Goal: Information Seeking & Learning: Understand process/instructions

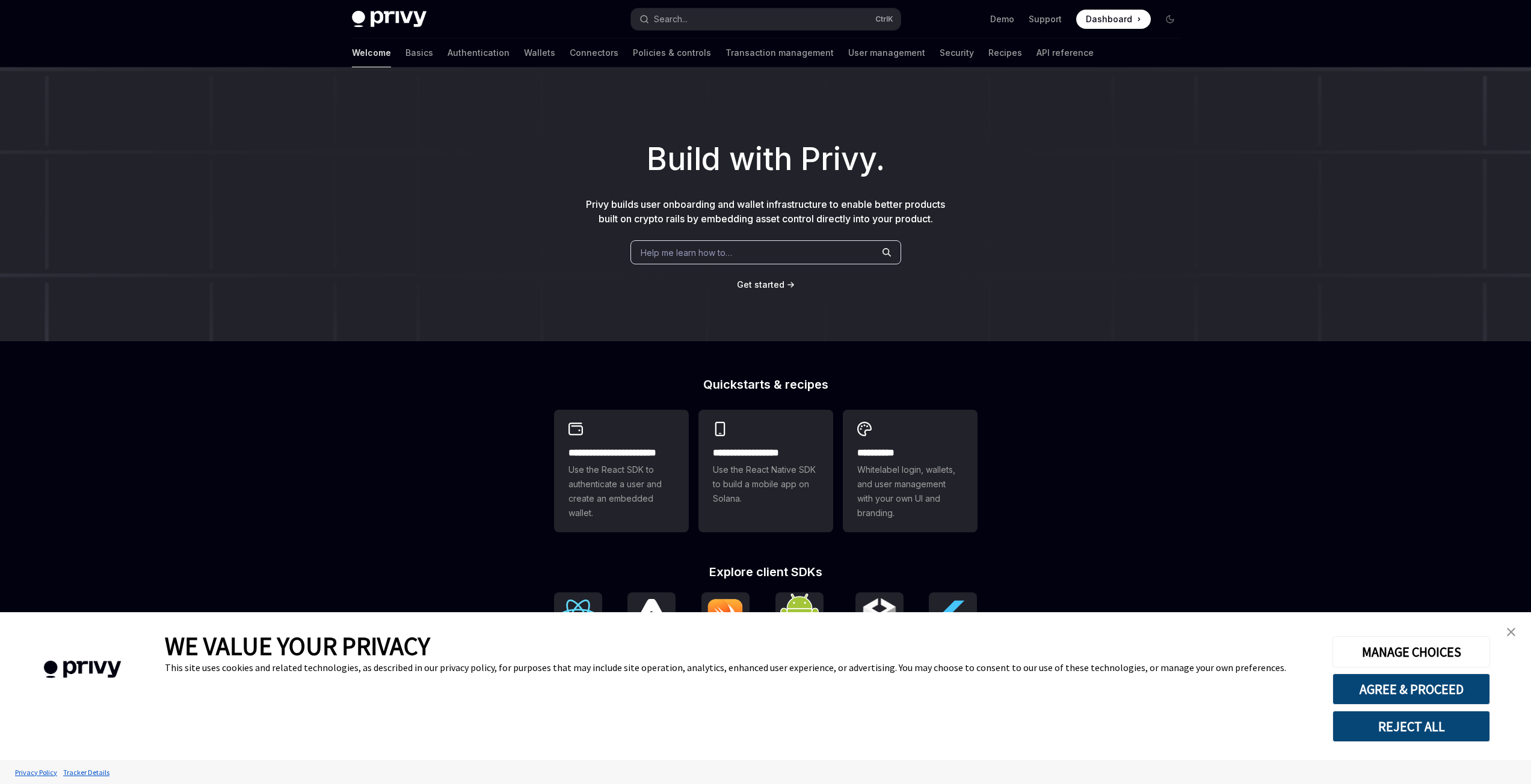
click at [1507, 632] on img "close banner" at bounding box center [1510, 632] width 8 height 8
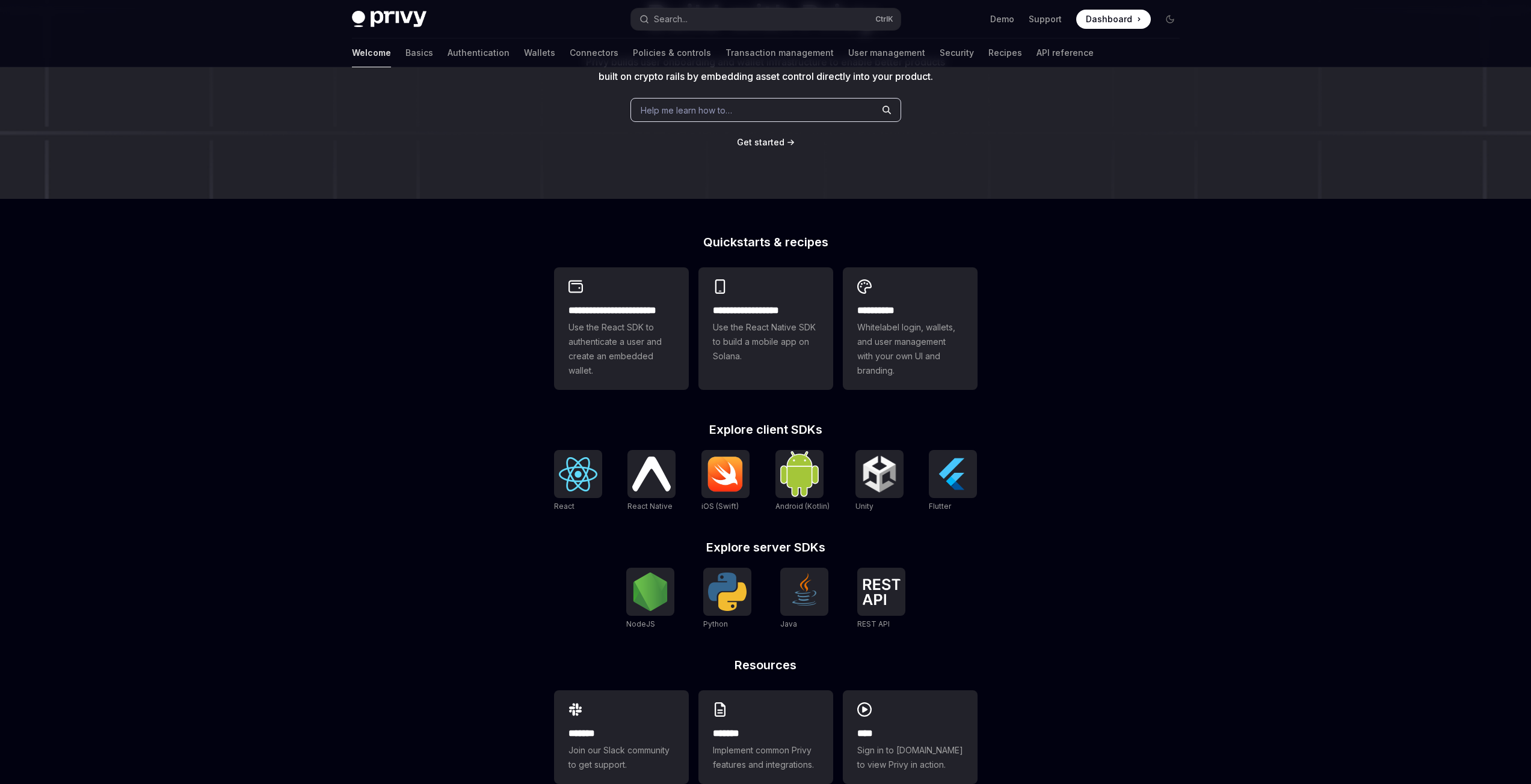
scroll to position [172, 0]
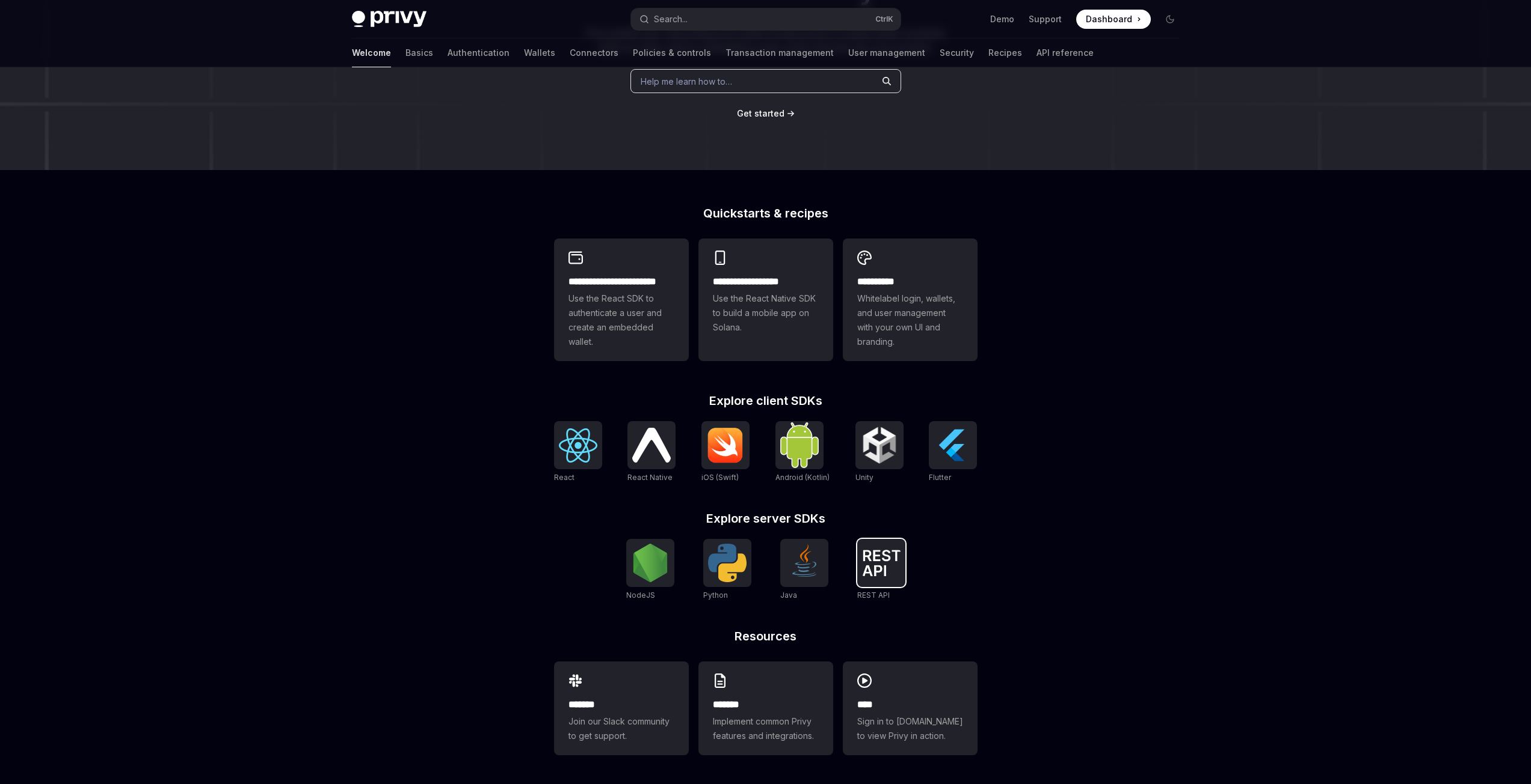
click at [896, 557] on img at bounding box center [881, 563] width 39 height 27
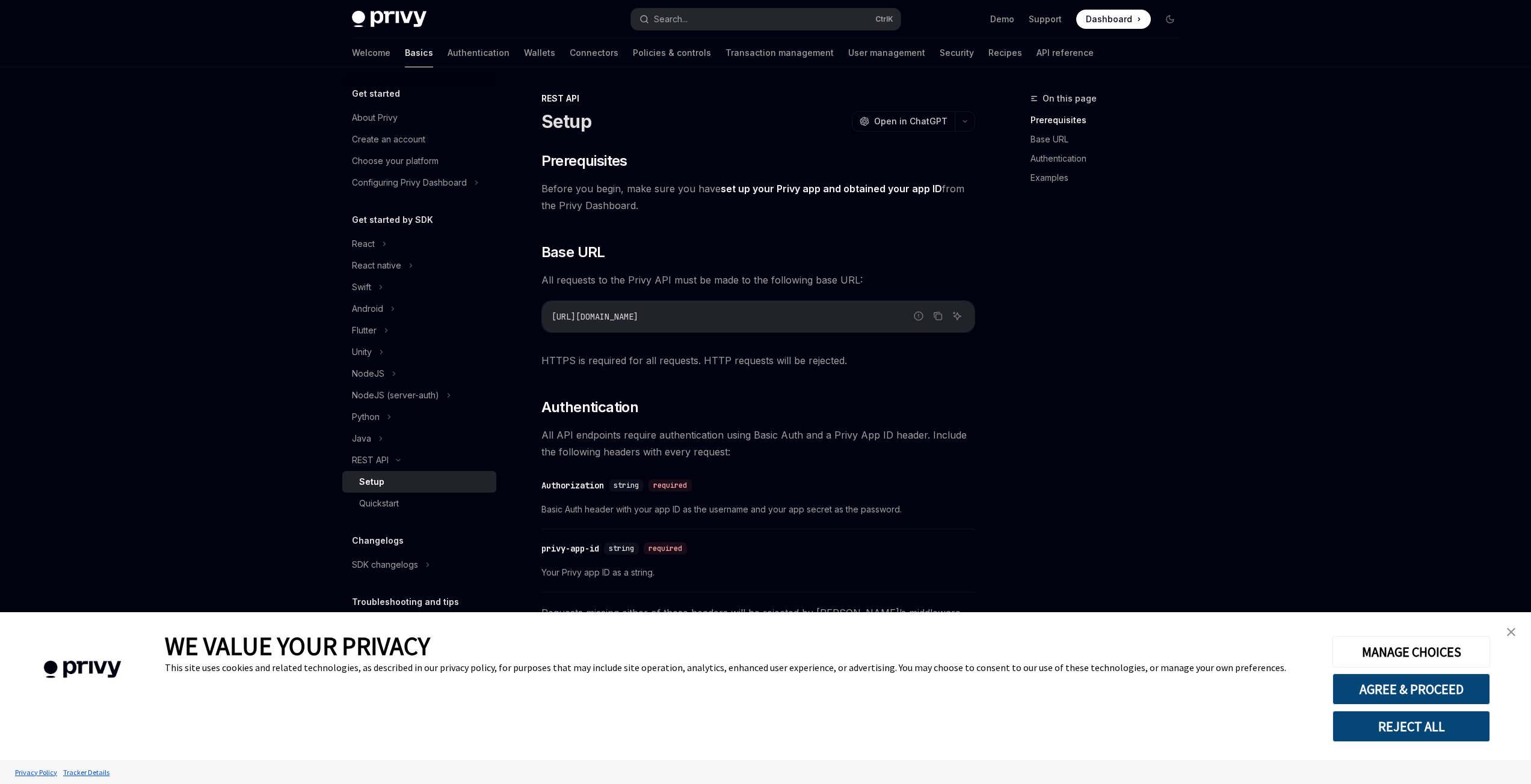
click at [1506, 624] on link "close banner" at bounding box center [1510, 632] width 24 height 24
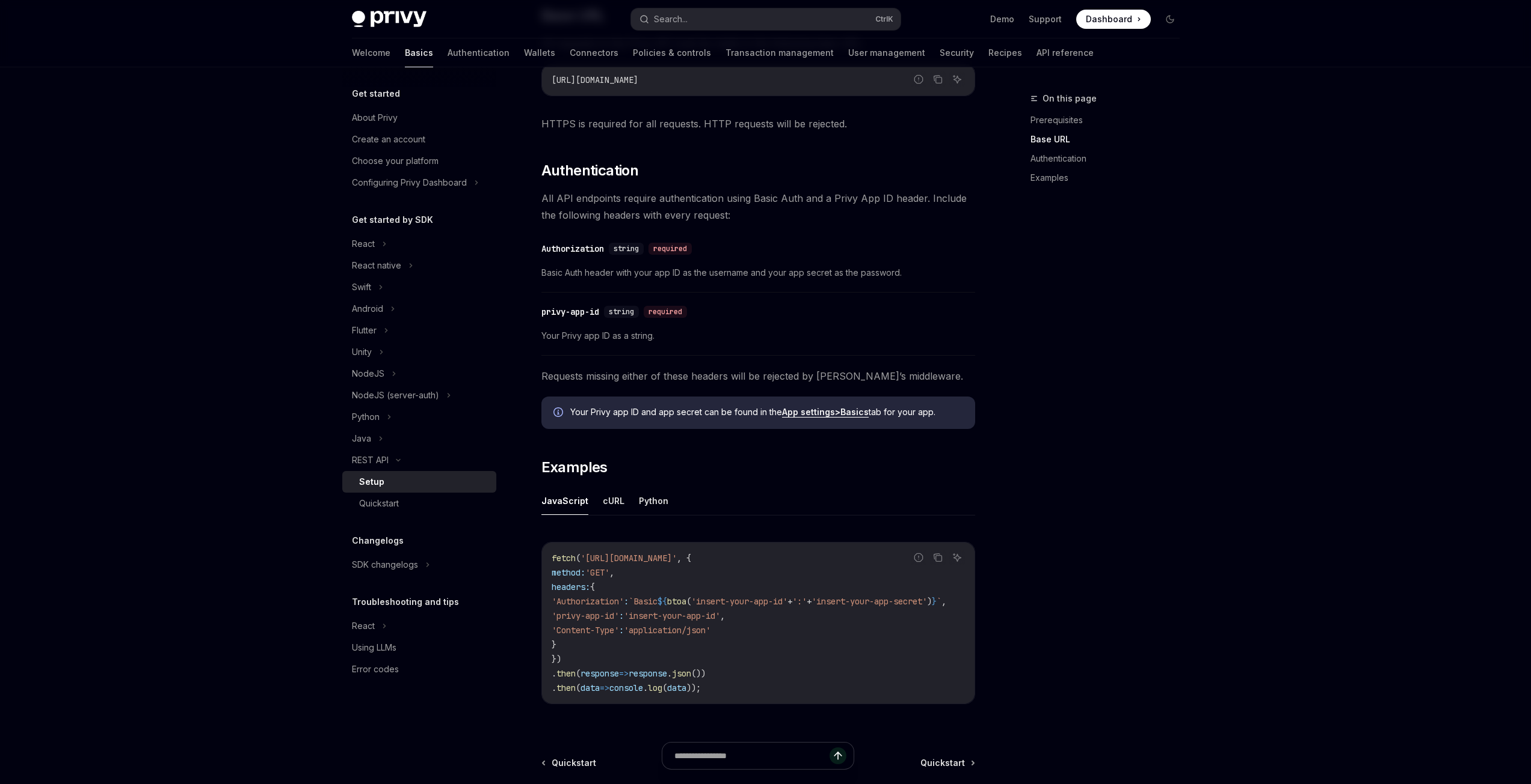
scroll to position [240, 0]
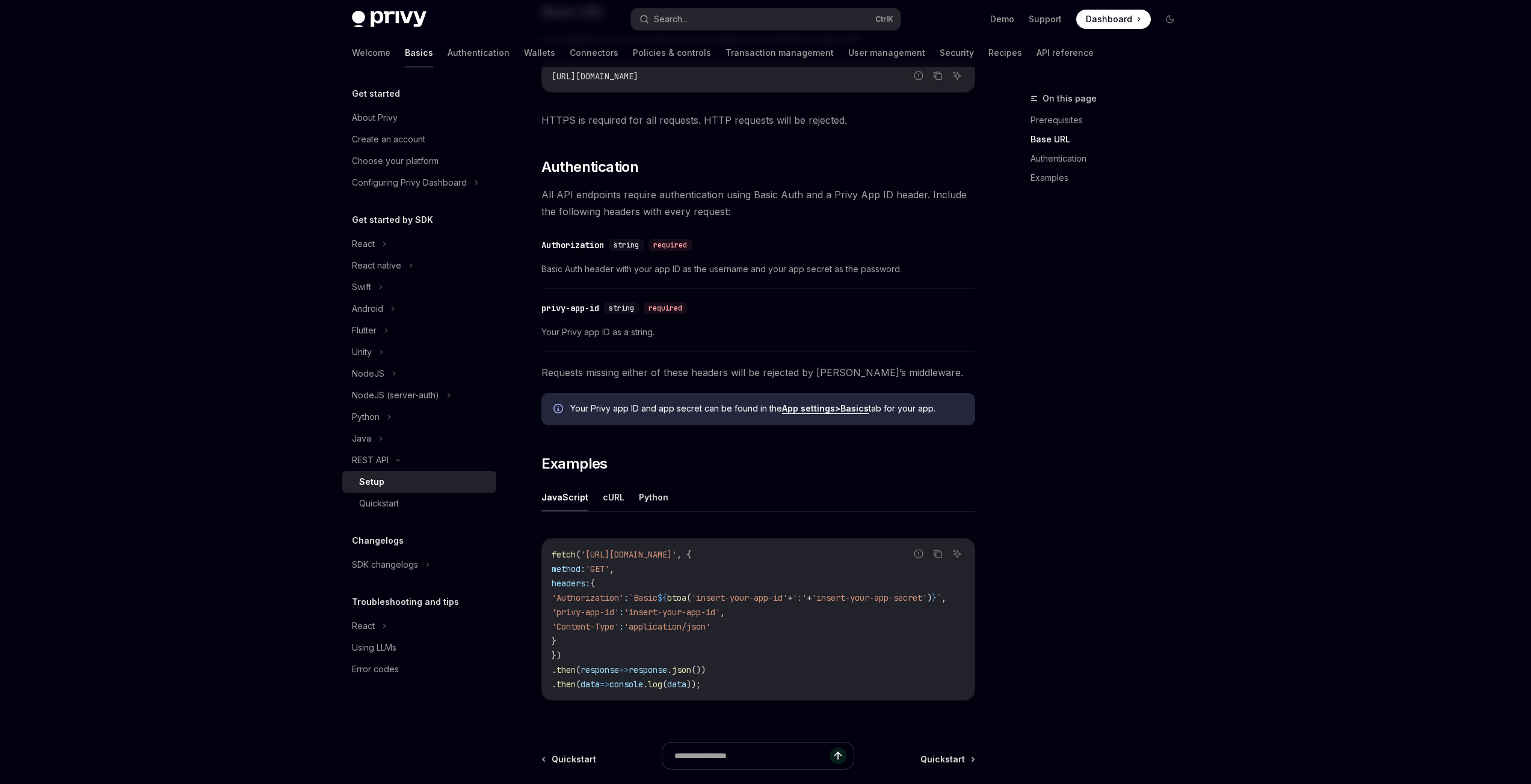
click at [673, 495] on ul "JavaScript cURL Python" at bounding box center [758, 497] width 434 height 29
click at [662, 496] on button "Python" at bounding box center [653, 497] width 30 height 28
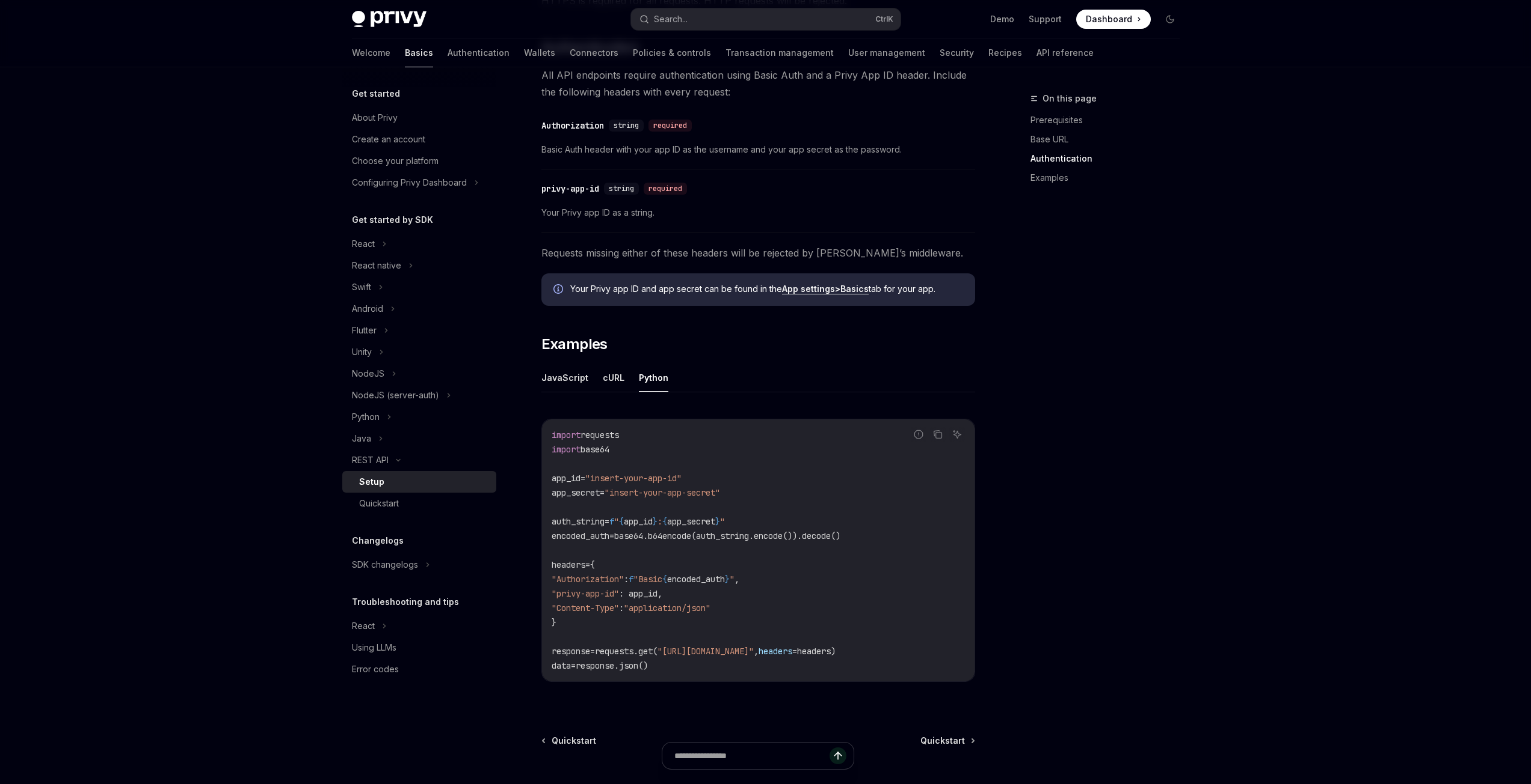
scroll to position [360, 0]
click at [662, 594] on span ": app_id," at bounding box center [640, 592] width 44 height 11
click at [675, 479] on span ""insert-your-app-id"" at bounding box center [632, 477] width 96 height 11
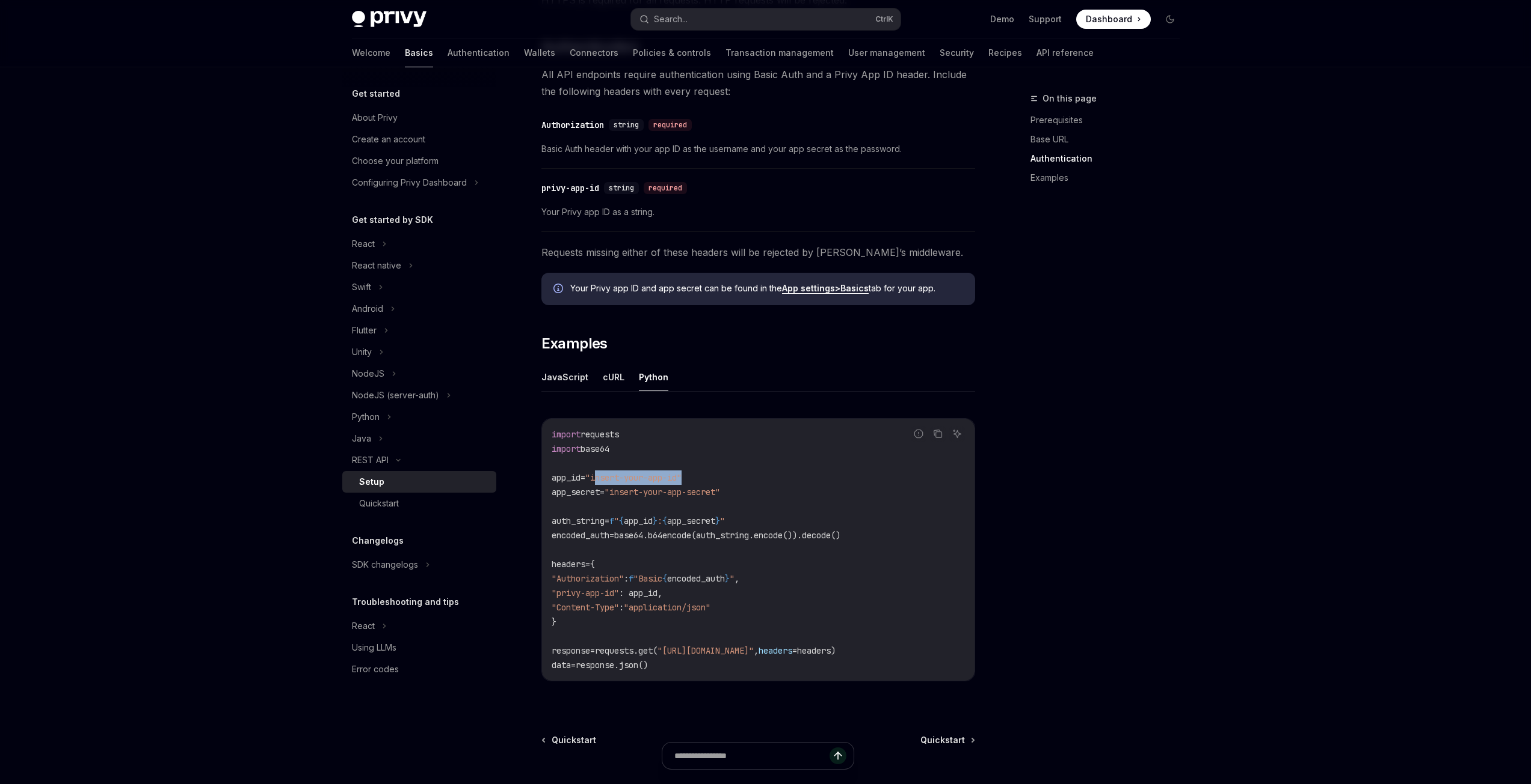
drag, startPoint x: 603, startPoint y: 479, endPoint x: 693, endPoint y: 480, distance: 90.0
click at [681, 480] on span ""insert-your-app-id"" at bounding box center [632, 477] width 96 height 11
click at [456, 495] on link "Quickstart" at bounding box center [419, 504] width 154 height 22
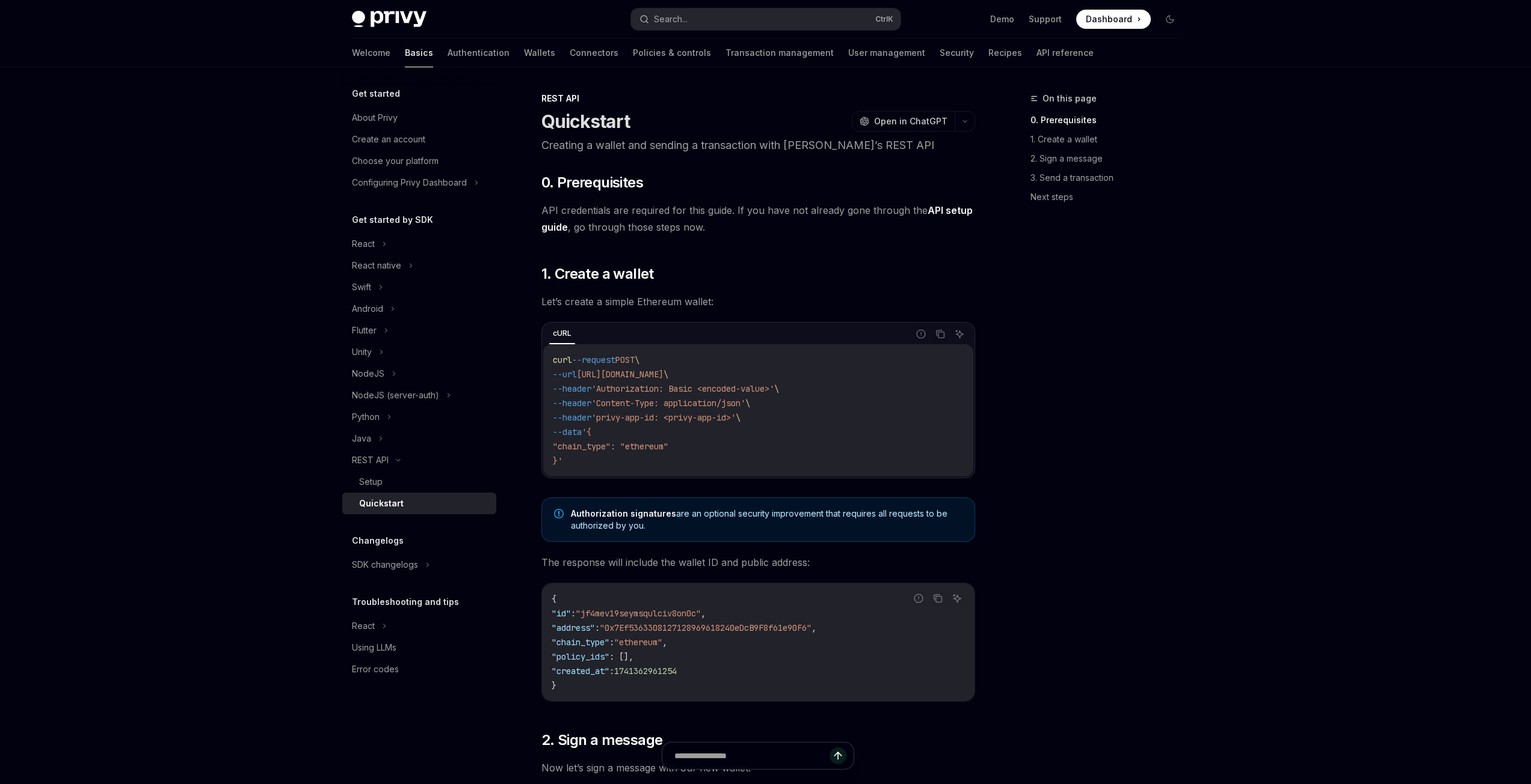
click at [866, 146] on p "Creating a wallet and sending a transaction with [PERSON_NAME]’s REST API" at bounding box center [758, 145] width 434 height 17
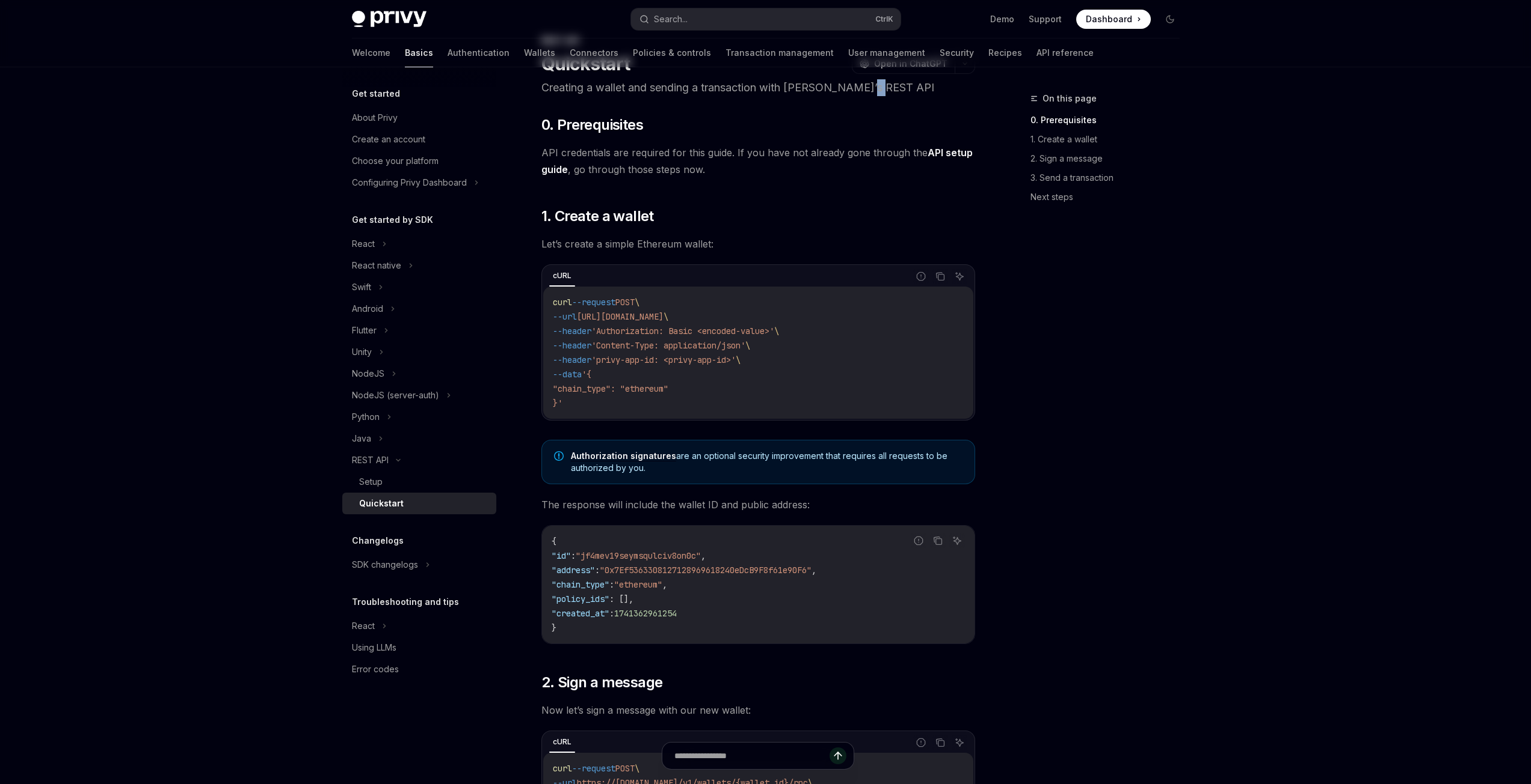
scroll to position [61, 0]
drag, startPoint x: 597, startPoint y: 554, endPoint x: 713, endPoint y: 554, distance: 116.0
click at [701, 554] on span ""jf4mev19seymsqulciv8on0c"" at bounding box center [638, 553] width 125 height 11
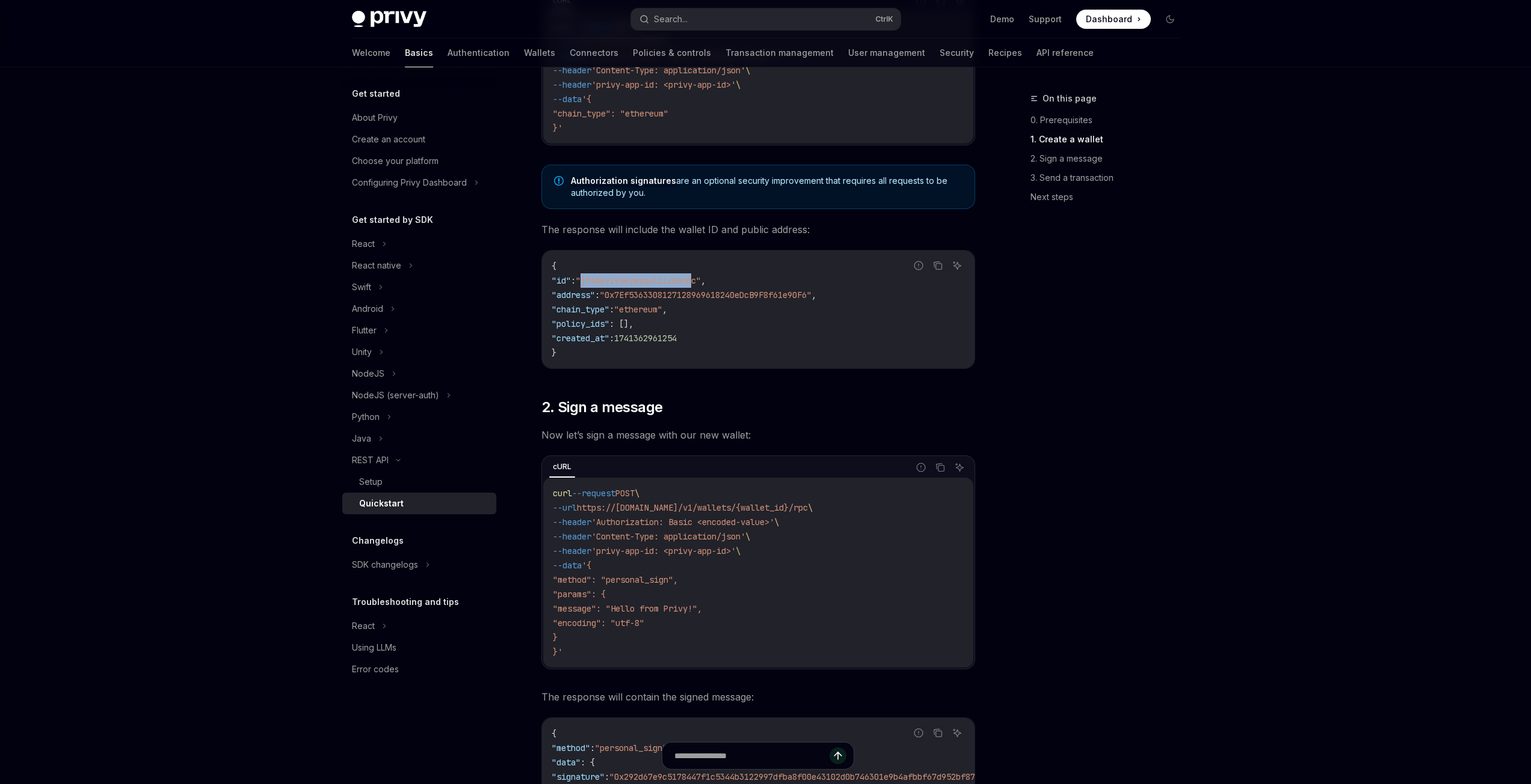
scroll to position [360, 0]
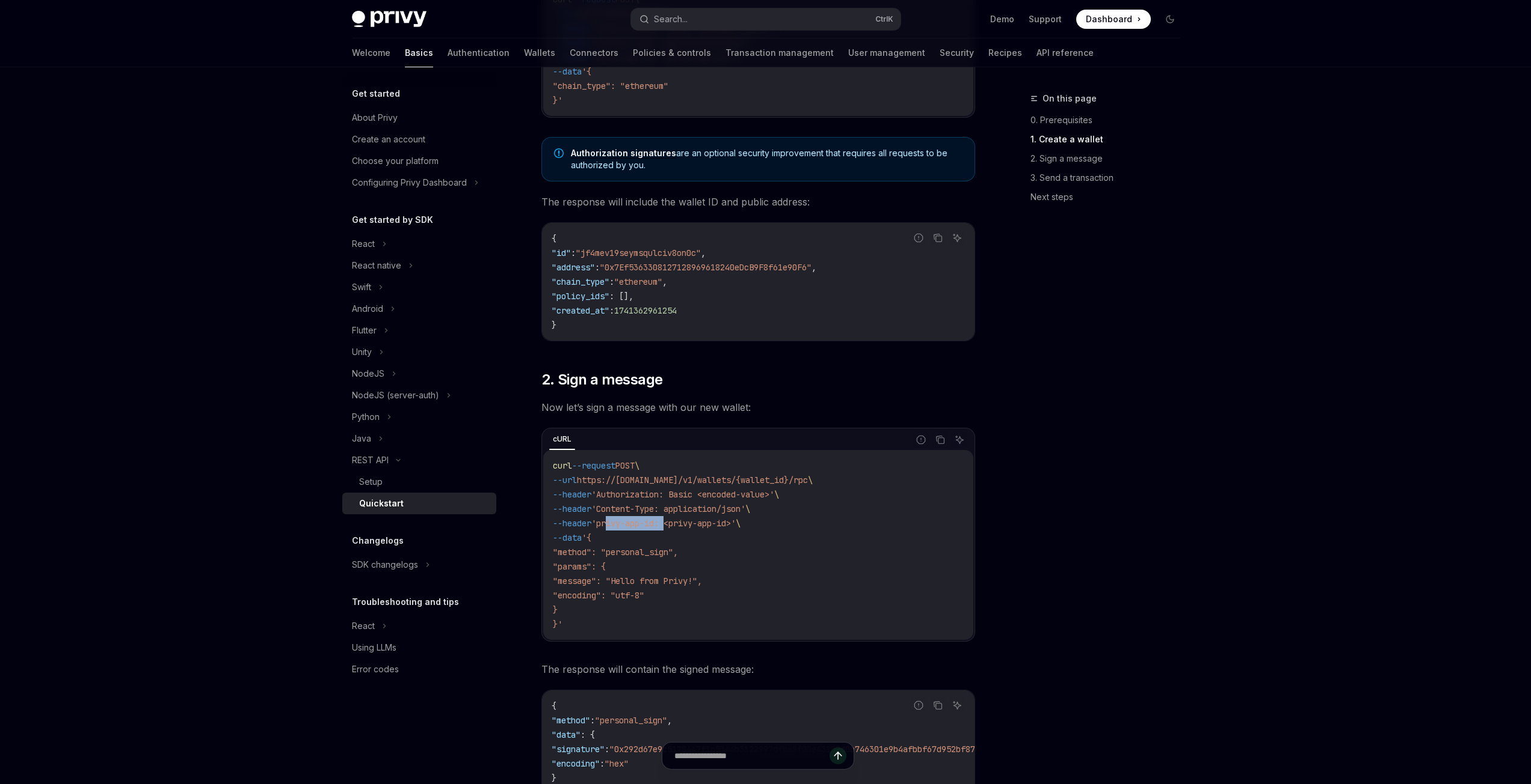
drag, startPoint x: 620, startPoint y: 521, endPoint x: 711, endPoint y: 521, distance: 91.0
click at [681, 521] on span "'privy-app-id: <privy-app-id>'" at bounding box center [662, 523] width 144 height 11
click at [716, 520] on span "'privy-app-id: <privy-app-id>'" at bounding box center [662, 523] width 144 height 11
drag, startPoint x: 702, startPoint y: 521, endPoint x: 742, endPoint y: 522, distance: 40.0
click at [736, 521] on span "'privy-app-id: <privy-app-id>'" at bounding box center [662, 523] width 144 height 11
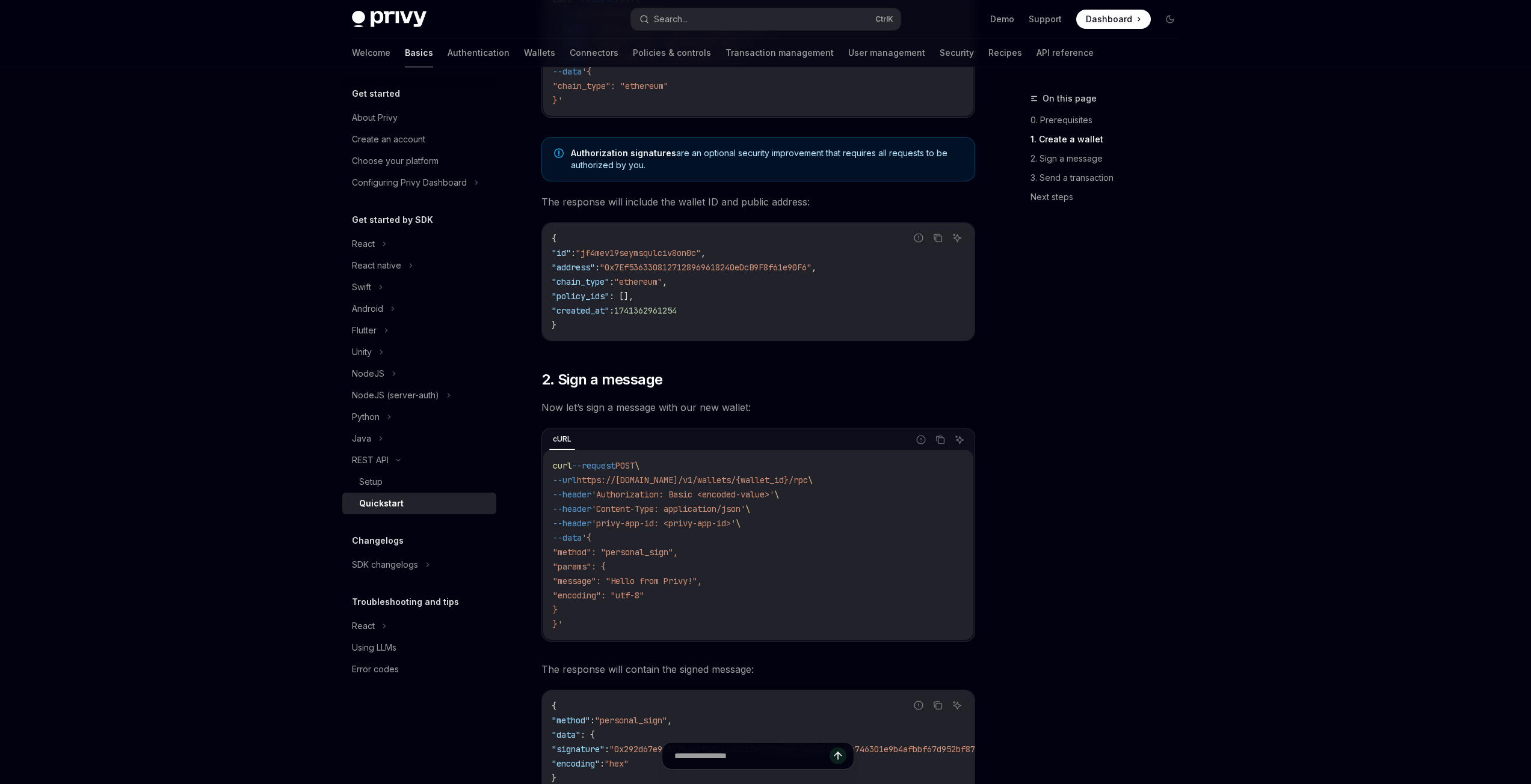
click at [736, 522] on span "'privy-app-id: <privy-app-id>'" at bounding box center [662, 523] width 144 height 11
drag, startPoint x: 748, startPoint y: 523, endPoint x: 690, endPoint y: 528, distance: 58.2
click at [690, 528] on span "'privy-app-id: <privy-app-id>'" at bounding box center [662, 523] width 144 height 11
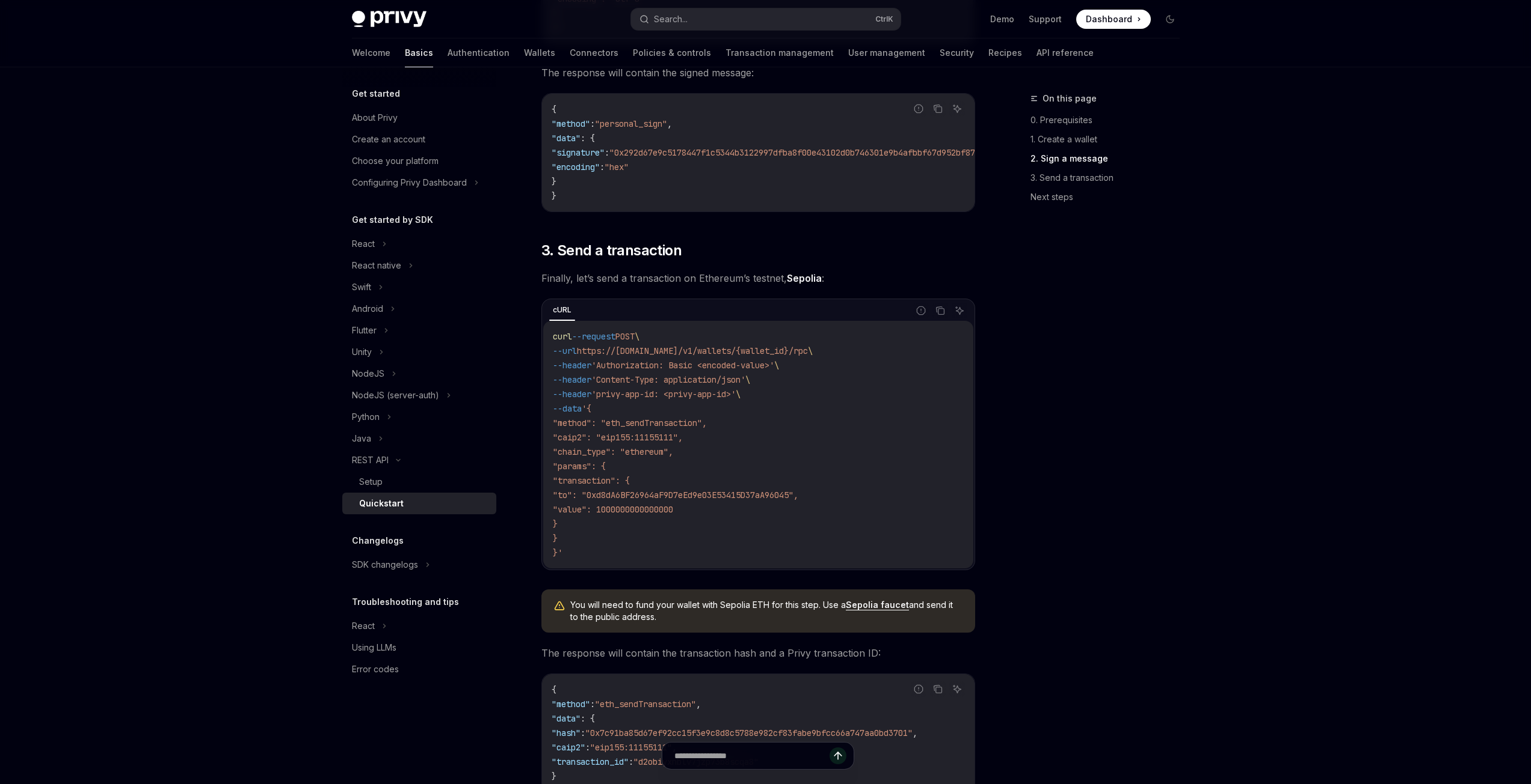
scroll to position [962, 0]
click at [386, 422] on icon at bounding box center [388, 417] width 5 height 15
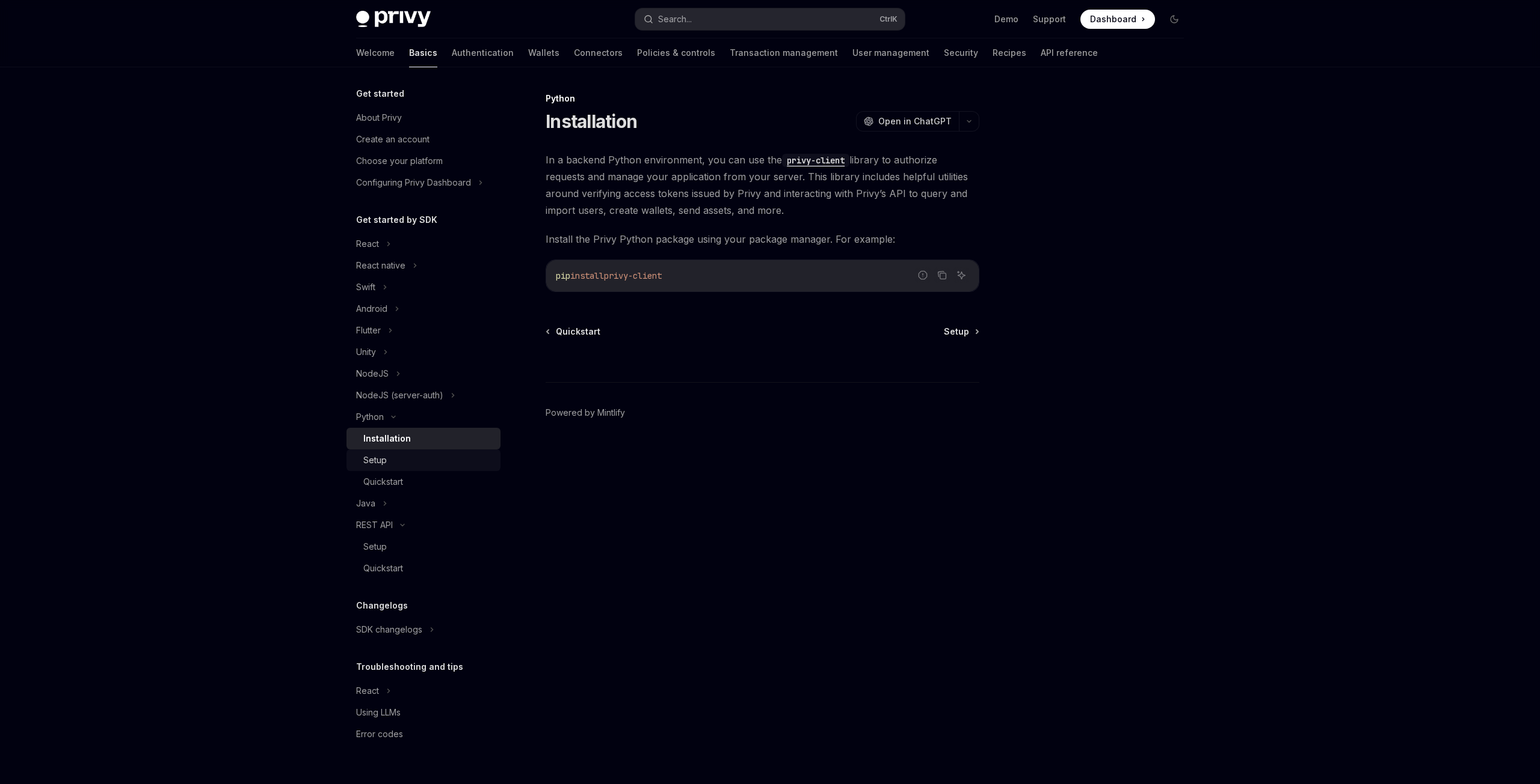
click at [389, 459] on div "Setup" at bounding box center [428, 460] width 130 height 15
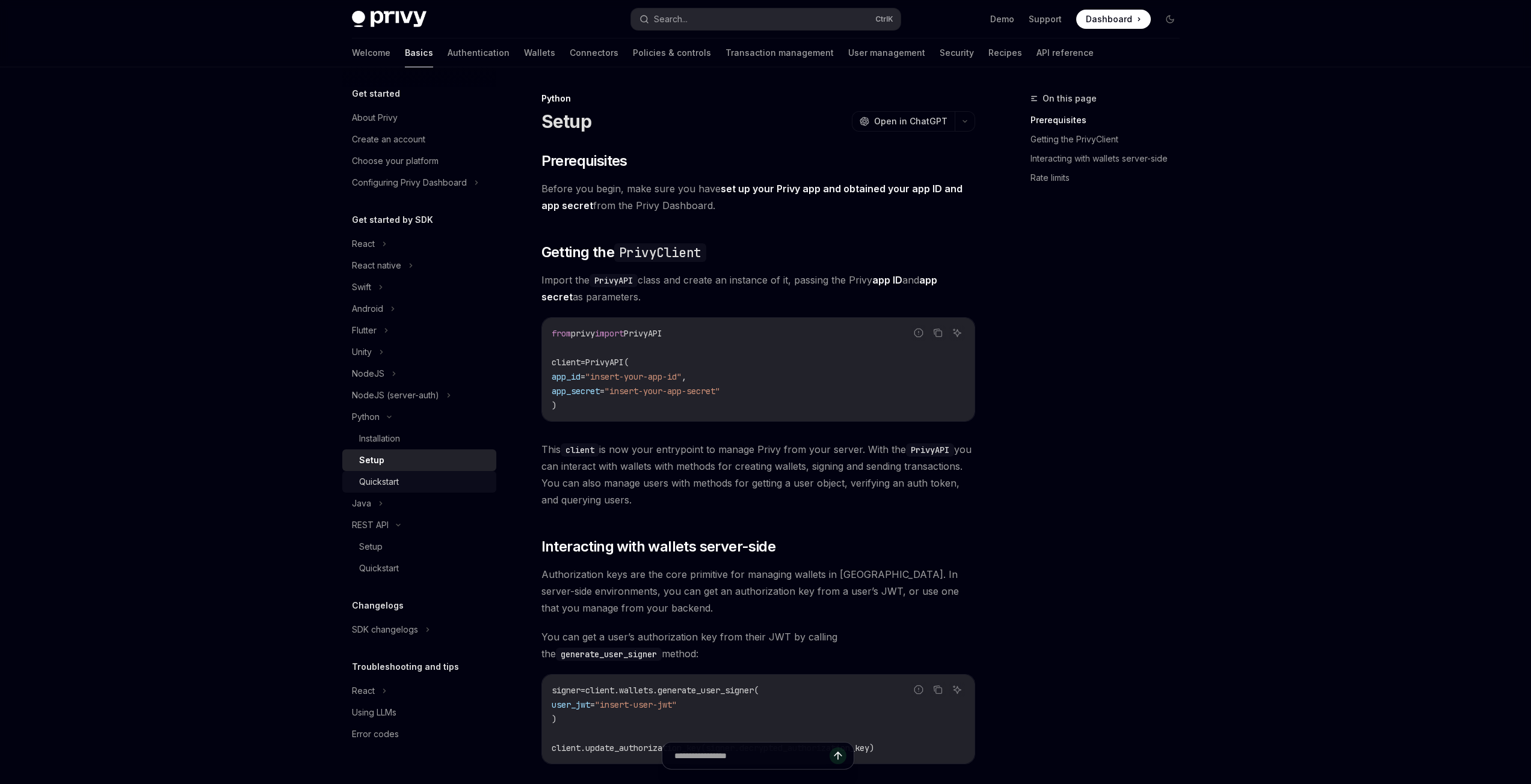
click at [390, 475] on div "Quickstart" at bounding box center [379, 482] width 40 height 15
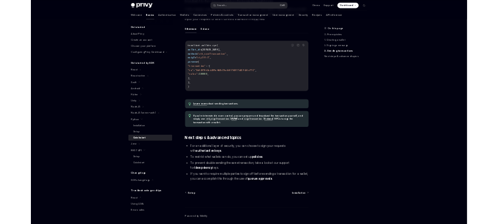
scroll to position [1036, 0]
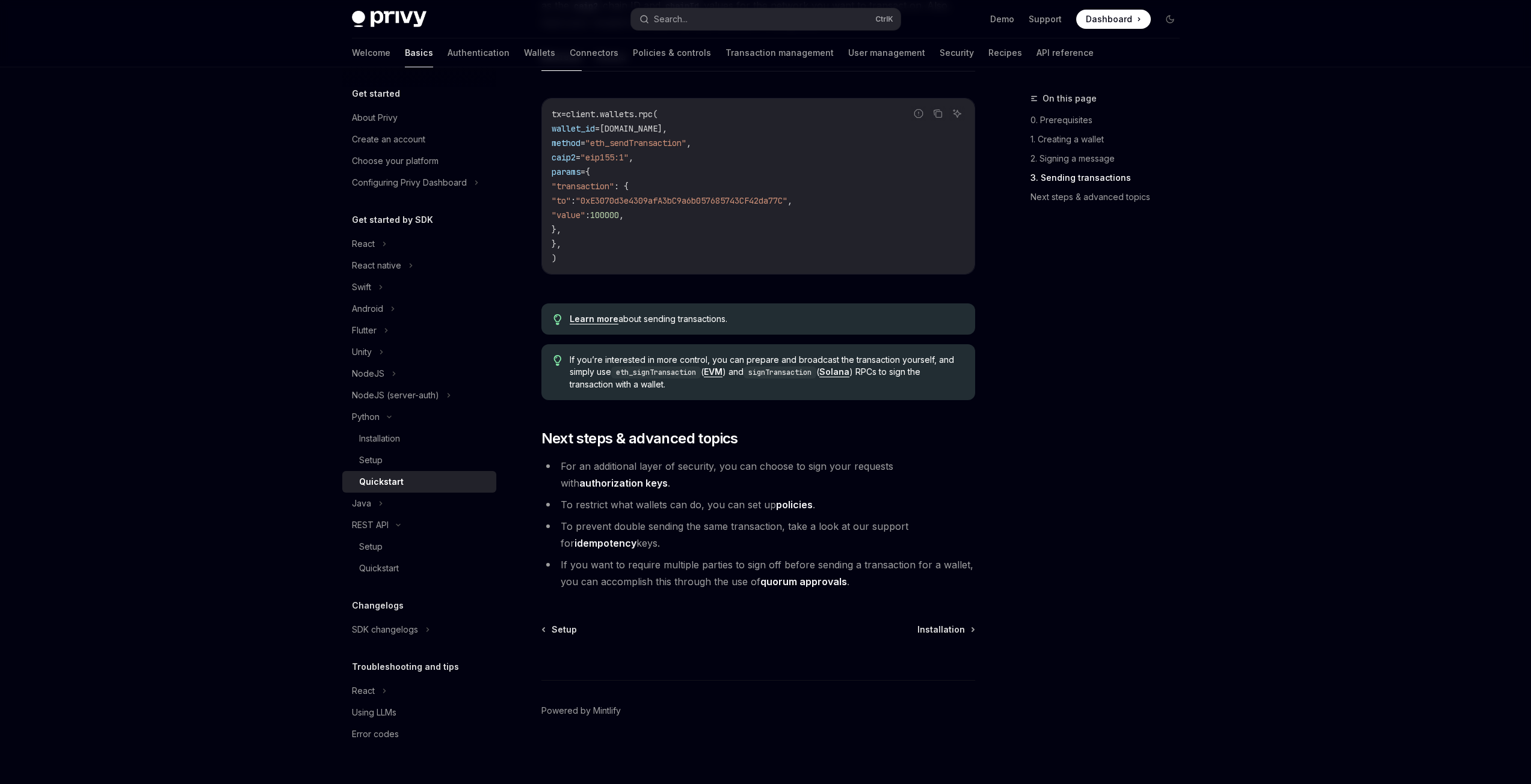
type textarea "*"
